Goal: Check status

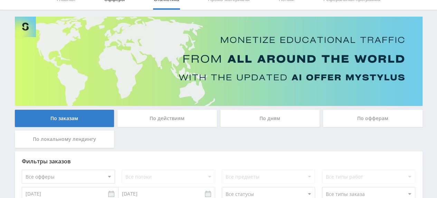
scroll to position [23, 0]
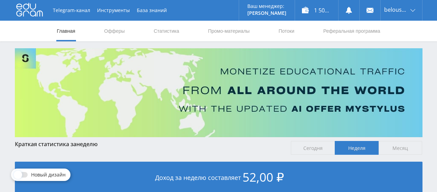
click at [165, 33] on link "Статистика" at bounding box center [166, 31] width 27 height 21
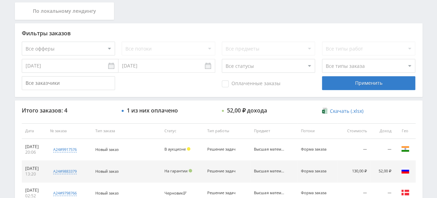
scroll to position [190, 0]
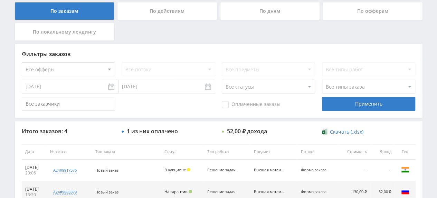
scroll to position [143, 0]
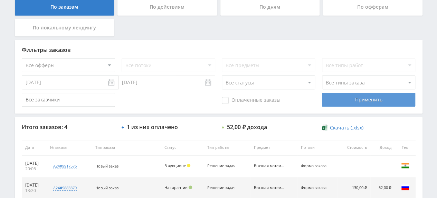
click at [367, 98] on div "Применить" at bounding box center [368, 100] width 93 height 14
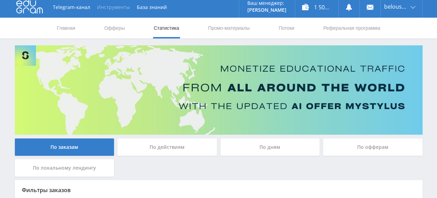
scroll to position [0, 0]
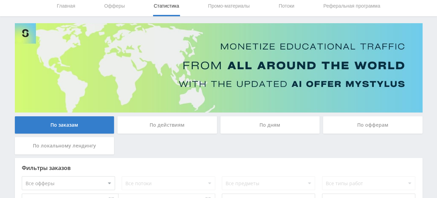
scroll to position [12, 0]
